Goal: Task Accomplishment & Management: Use online tool/utility

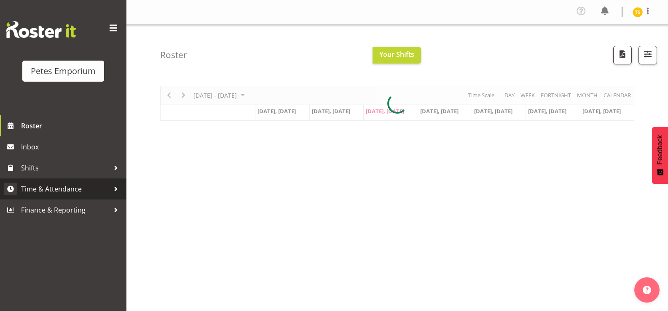
click at [58, 182] on link "Time & Attendance" at bounding box center [63, 189] width 126 height 21
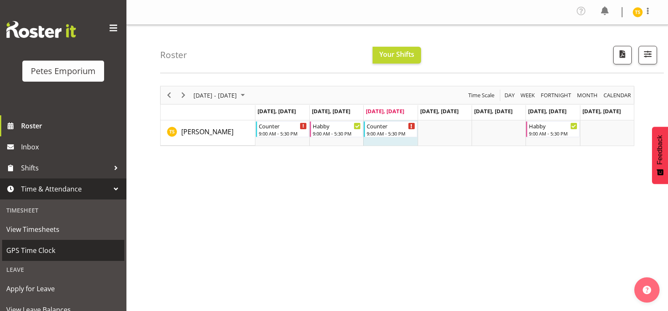
click at [45, 242] on link "GPS Time Clock" at bounding box center [63, 250] width 122 height 21
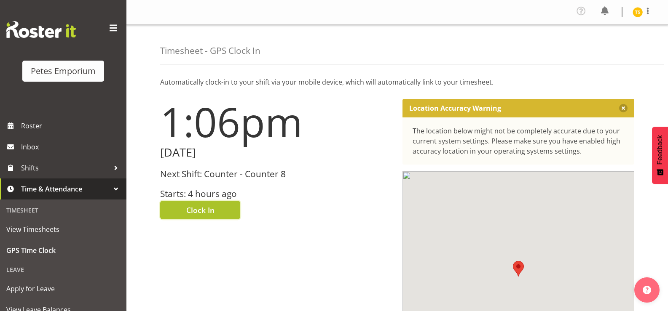
click at [210, 202] on button "Clock In" at bounding box center [200, 210] width 80 height 19
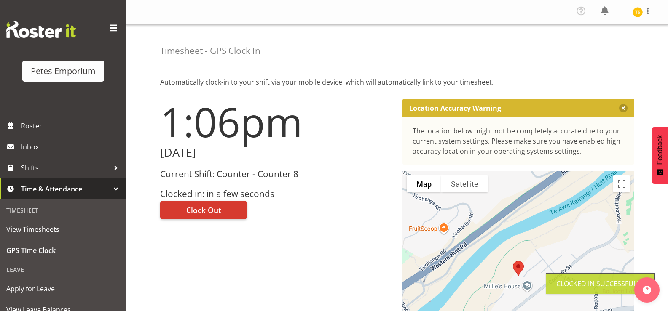
click at [639, 11] on img at bounding box center [637, 12] width 10 height 10
click at [606, 49] on link "Log Out" at bounding box center [612, 46] width 81 height 15
